Goal: Task Accomplishment & Management: Complete application form

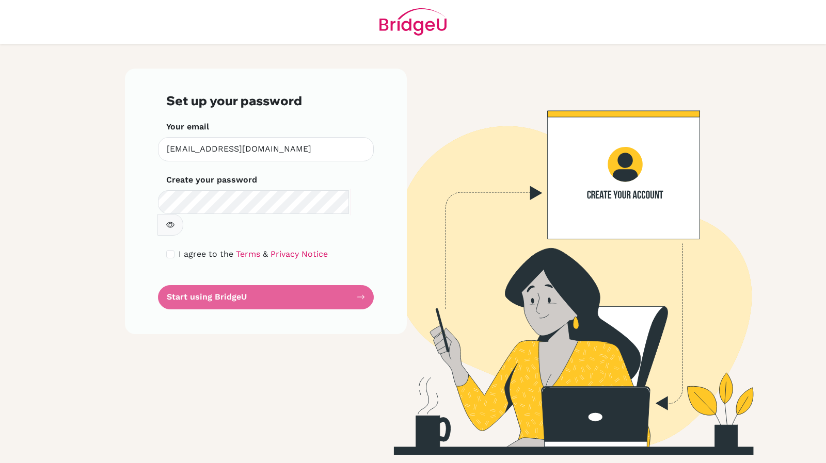
click at [183, 214] on button "button" at bounding box center [170, 225] width 26 height 22
click at [265, 280] on form "Set up your password Your email sortegalydic@pembrokehill.org Invalid email Cre…" at bounding box center [265, 201] width 199 height 216
click at [263, 249] on span "&" at bounding box center [265, 254] width 5 height 10
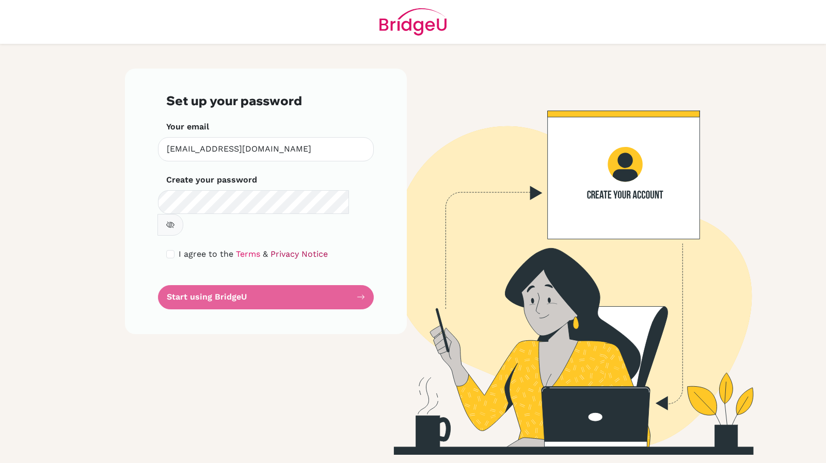
click at [273, 249] on link "Privacy Notice" at bounding box center [298, 254] width 57 height 10
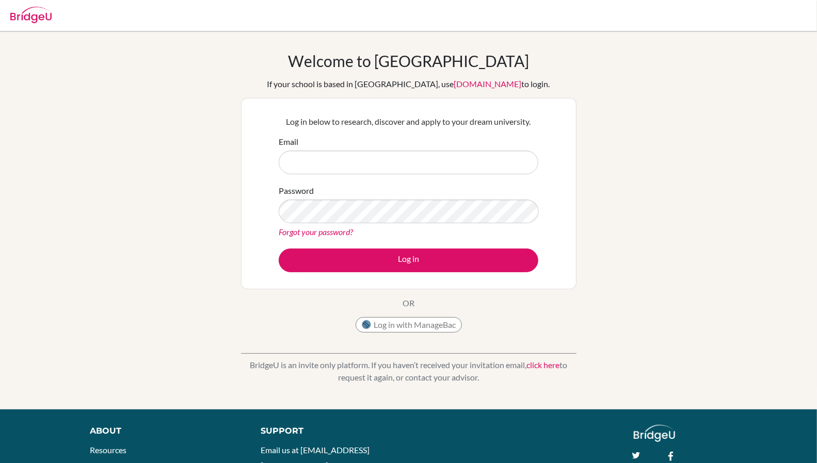
click at [413, 160] on input "Email" at bounding box center [409, 163] width 260 height 24
click at [404, 164] on input "Email" at bounding box center [409, 163] width 260 height 24
click at [353, 159] on input "Email" at bounding box center [409, 163] width 260 height 24
type input "[EMAIL_ADDRESS][DOMAIN_NAME]"
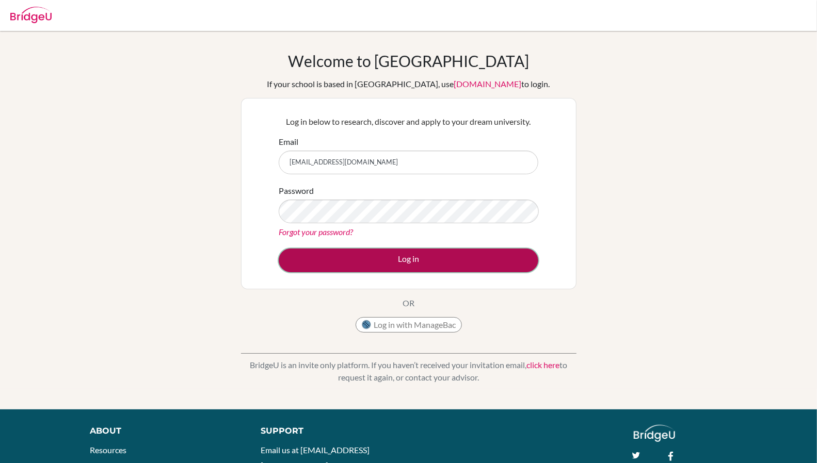
click at [408, 264] on button "Log in" at bounding box center [409, 261] width 260 height 24
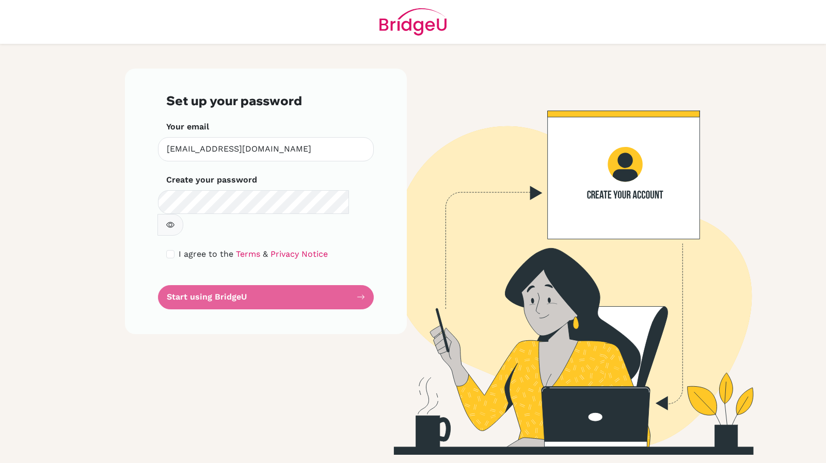
click at [359, 279] on form "Set up your password Your email [EMAIL_ADDRESS][DOMAIN_NAME] Invalid email Crea…" at bounding box center [265, 201] width 199 height 216
drag, startPoint x: 359, startPoint y: 279, endPoint x: 334, endPoint y: 267, distance: 27.0
click at [334, 267] on form "Set up your password Your email sortegalydic@pembrokehill.org Invalid email Cre…" at bounding box center [265, 201] width 199 height 216
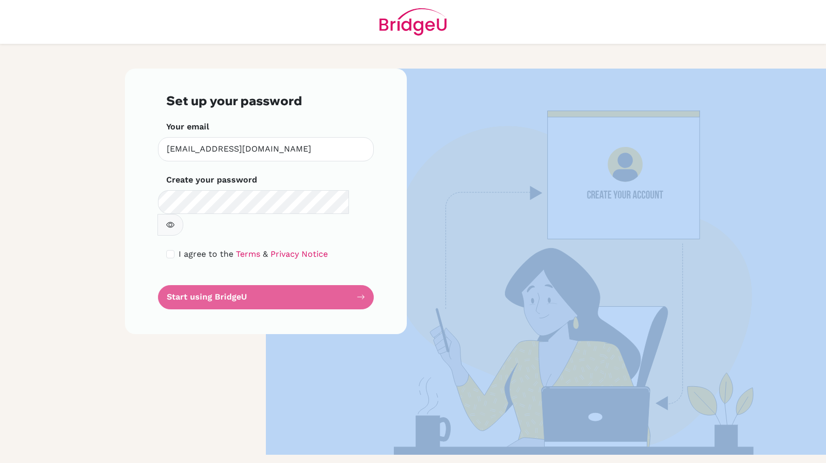
click at [334, 267] on form "Set up your password Your email sortegalydic@pembrokehill.org Invalid email Cre…" at bounding box center [265, 201] width 199 height 216
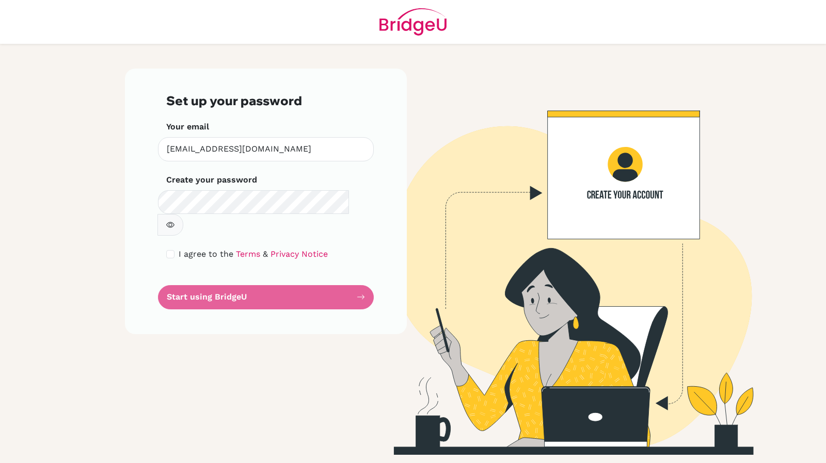
click at [259, 318] on div "Set up your password Your email sortegalydic@pembrokehill.org Invalid email Cre…" at bounding box center [266, 262] width 294 height 386
click at [219, 277] on form "Set up your password Your email sortegalydic@pembrokehill.org Invalid email Cre…" at bounding box center [265, 201] width 199 height 216
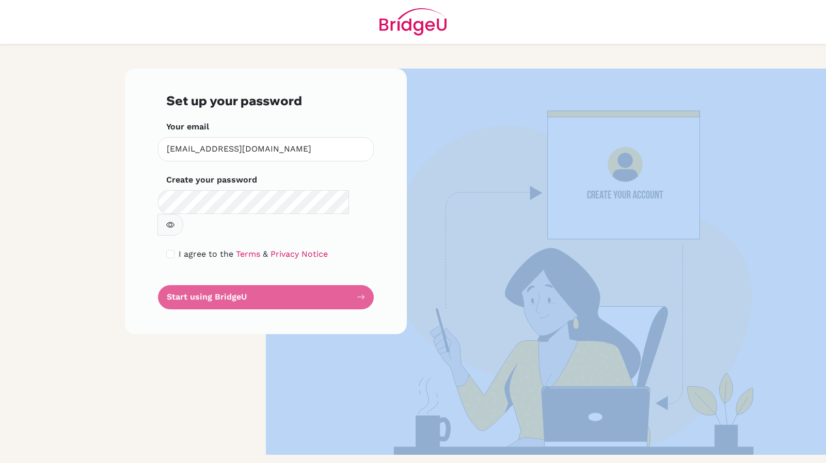
click at [219, 277] on form "Set up your password Your email sortegalydic@pembrokehill.org Invalid email Cre…" at bounding box center [265, 201] width 199 height 216
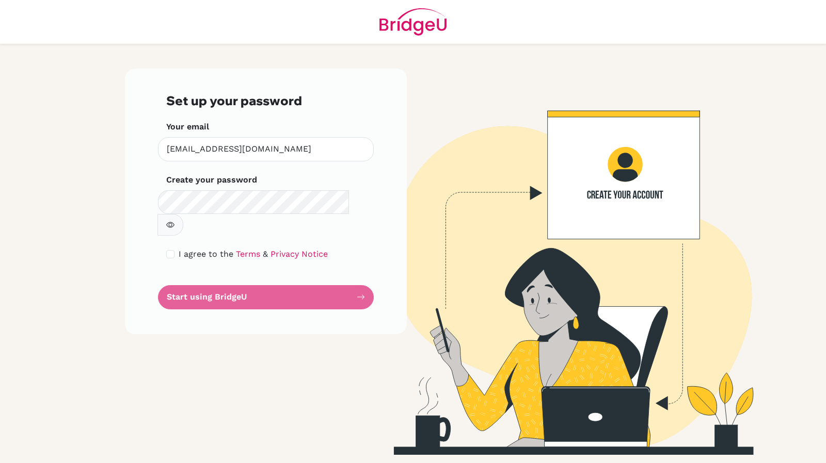
click at [205, 332] on div "Set up your password Your email sortegalydic@pembrokehill.org Invalid email Cre…" at bounding box center [266, 262] width 294 height 386
click at [174, 221] on icon "button" at bounding box center [170, 225] width 8 height 8
click at [257, 277] on form "Set up your password Your email [EMAIL_ADDRESS][DOMAIN_NAME] Invalid email Crea…" at bounding box center [265, 201] width 199 height 216
click at [284, 275] on form "Set up your password Your email sortegalydic@pembrokehill.org Invalid email Cre…" at bounding box center [265, 201] width 199 height 216
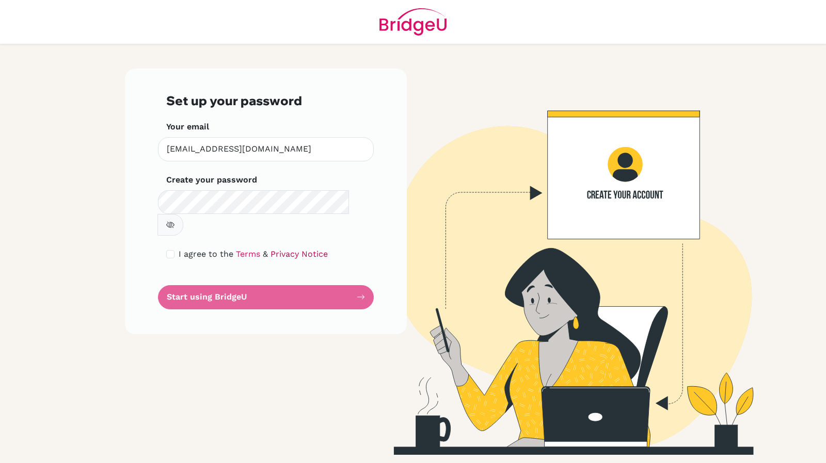
click at [286, 249] on link "Privacy Notice" at bounding box center [298, 254] width 57 height 10
click at [174, 221] on icon "button" at bounding box center [170, 225] width 8 height 8
click at [600, 193] on img at bounding box center [560, 262] width 588 height 386
click at [361, 274] on form "Set up your password Your email sortegalydic@pembrokehill.org Invalid email Cre…" at bounding box center [265, 201] width 199 height 216
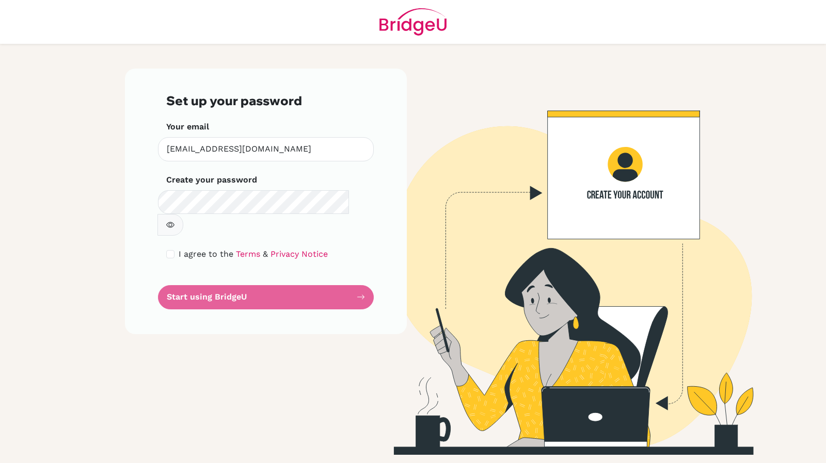
drag, startPoint x: 361, startPoint y: 274, endPoint x: 287, endPoint y: 268, distance: 73.5
click at [287, 268] on form "Set up your password Your email sortegalydic@pembrokehill.org Invalid email Cre…" at bounding box center [265, 201] width 199 height 216
click at [208, 276] on form "Set up your password Your email sortegalydic@pembrokehill.org Invalid email Cre…" at bounding box center [265, 201] width 199 height 216
click at [184, 249] on span "I agree to the" at bounding box center [206, 254] width 55 height 10
click at [182, 239] on form "Set up your password Your email sortegalydic@pembrokehill.org Invalid email Cre…" at bounding box center [265, 201] width 199 height 216
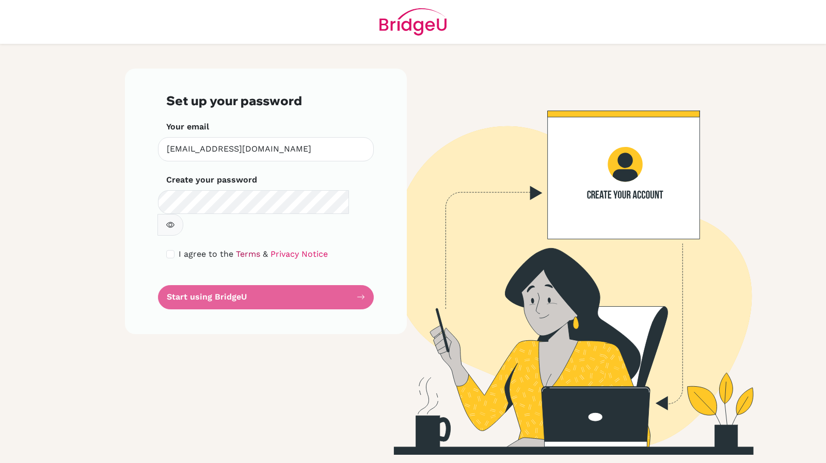
click at [238, 249] on link "Terms" at bounding box center [248, 254] width 24 height 10
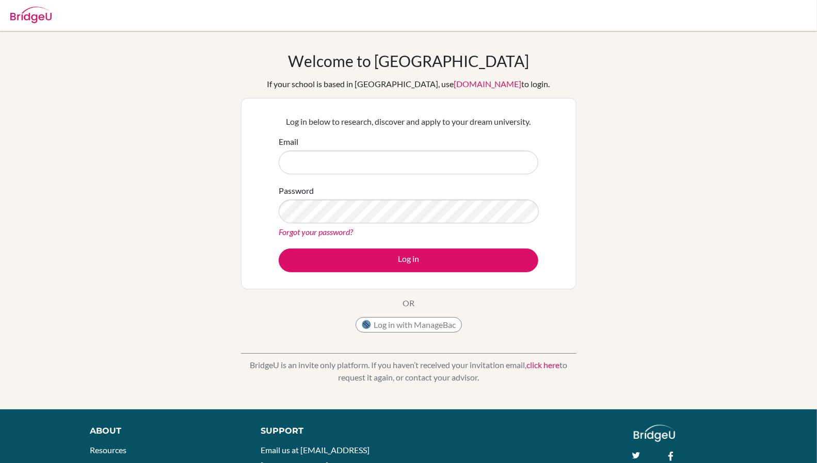
click at [299, 160] on input "Email" at bounding box center [409, 163] width 260 height 24
type input "[EMAIL_ADDRESS][DOMAIN_NAME]"
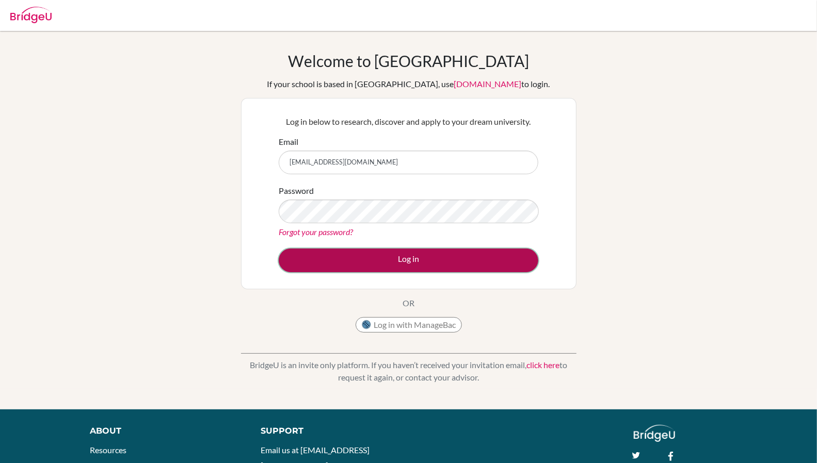
click at [401, 269] on button "Log in" at bounding box center [409, 261] width 260 height 24
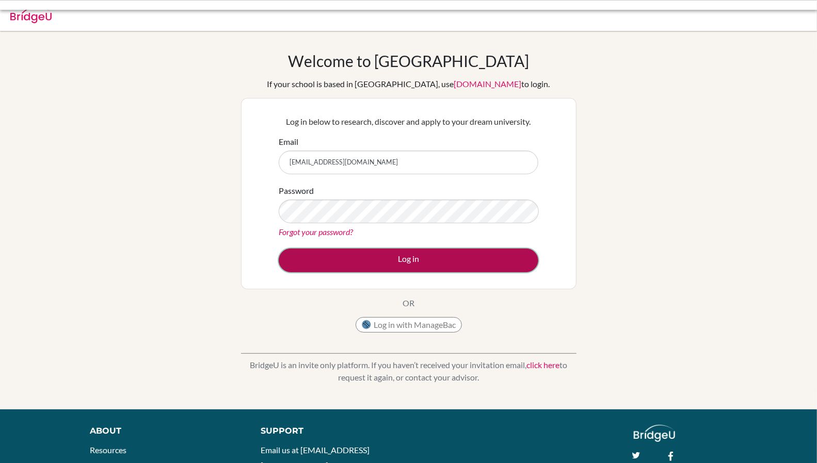
click at [401, 263] on button "Log in" at bounding box center [409, 261] width 260 height 24
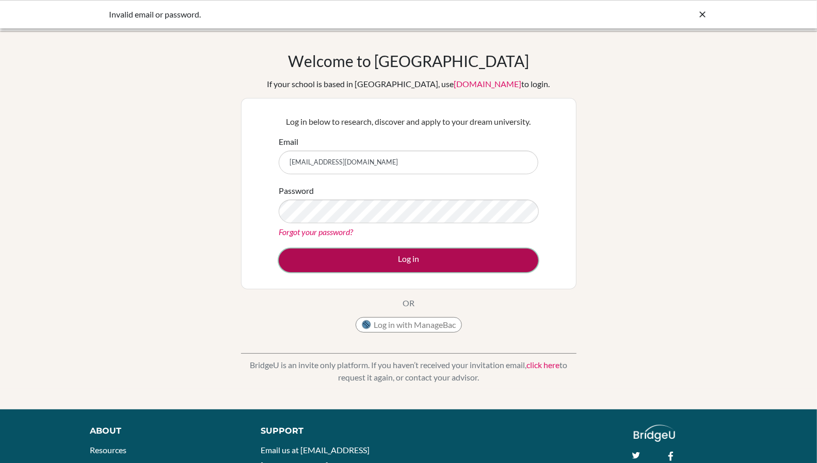
click at [401, 262] on button "Log in" at bounding box center [409, 261] width 260 height 24
